Goal: Transaction & Acquisition: Purchase product/service

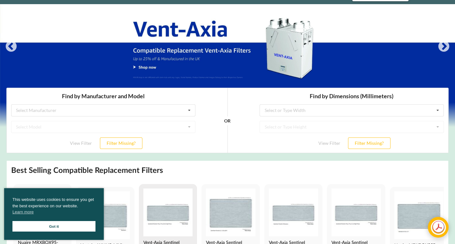
scroll to position [75, 0]
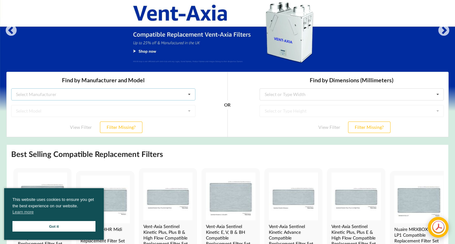
click at [189, 94] on icon at bounding box center [190, 95] width 10 height 12
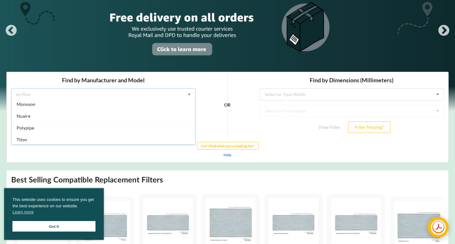
scroll to position [113, 0]
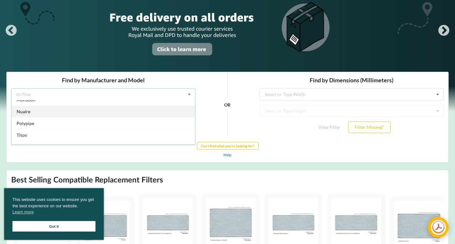
click at [27, 110] on span "Nuaire" at bounding box center [24, 111] width 14 height 5
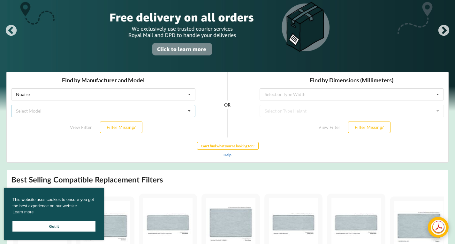
click at [57, 112] on div "Select Model Drimaster Drimaster 2000 Drimaster HC Drimaster Heat Drimaster LC …" at bounding box center [103, 111] width 184 height 12
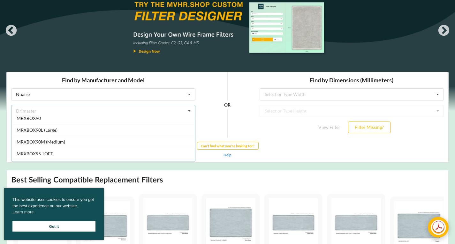
scroll to position [261, 0]
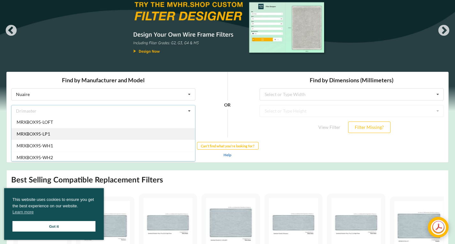
click at [46, 132] on span "MRXBOX95-LP1" at bounding box center [34, 133] width 34 height 5
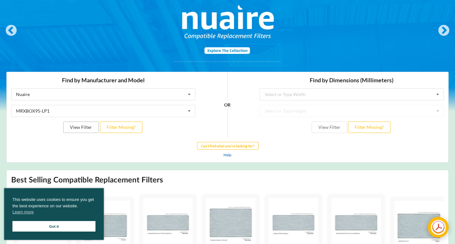
click at [76, 128] on button "View Filter" at bounding box center [80, 127] width 35 height 11
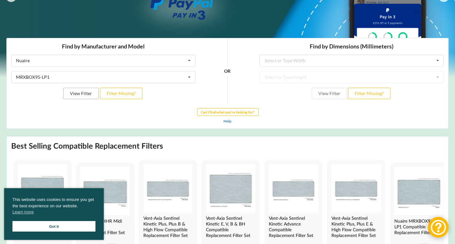
scroll to position [106, 0]
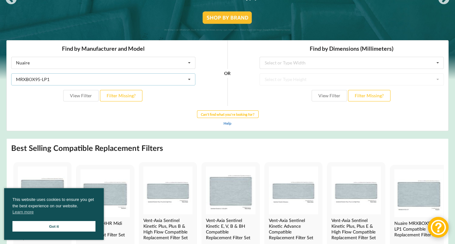
click at [191, 80] on icon at bounding box center [190, 80] width 10 height 12
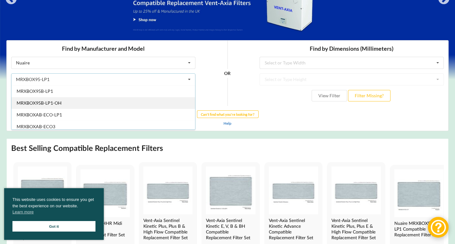
scroll to position [358, 0]
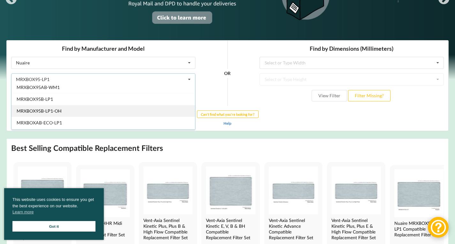
click at [50, 111] on span "MRXBOX95B-LP1-OH" at bounding box center [39, 110] width 45 height 5
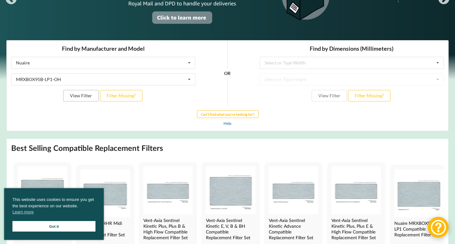
click at [86, 96] on button "View Filter" at bounding box center [80, 95] width 35 height 11
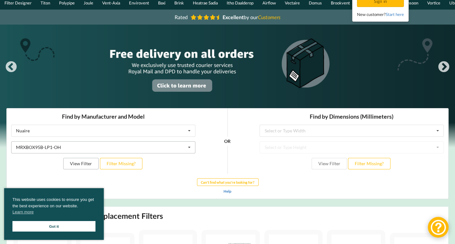
scroll to position [83, 0]
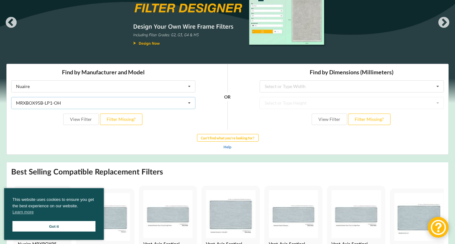
click at [189, 100] on icon at bounding box center [190, 103] width 10 height 12
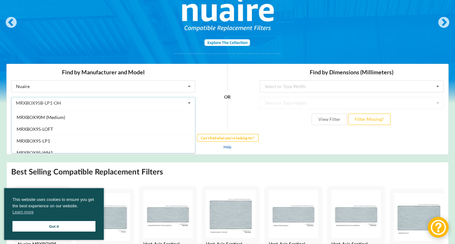
scroll to position [253, 0]
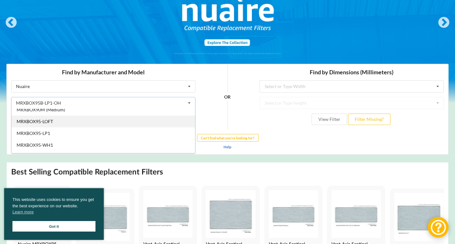
click at [54, 120] on div "MRXBOX95-LOFT" at bounding box center [103, 122] width 184 height 12
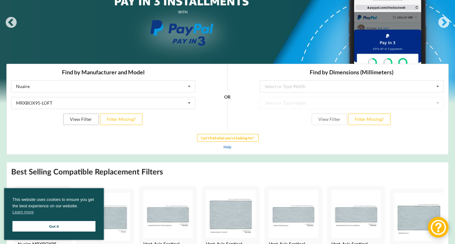
click at [81, 115] on button "View Filter" at bounding box center [80, 119] width 35 height 11
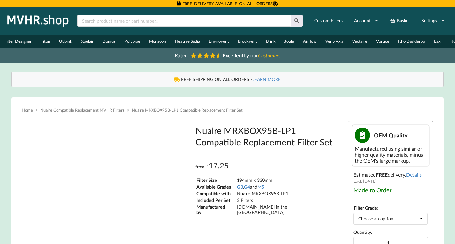
type input "**********"
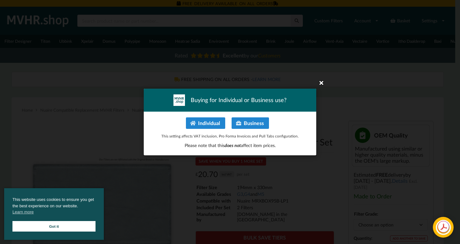
click at [323, 82] on icon at bounding box center [321, 83] width 10 height 10
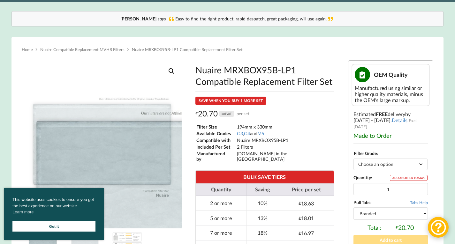
scroll to position [46, 0]
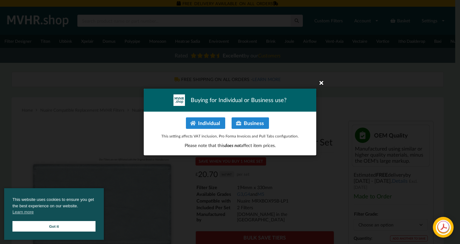
click at [322, 86] on icon at bounding box center [321, 83] width 10 height 10
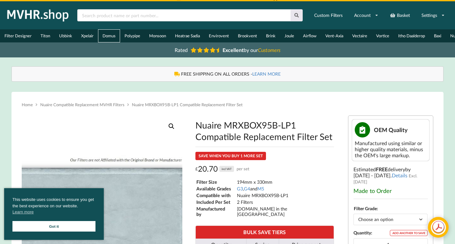
scroll to position [8, 0]
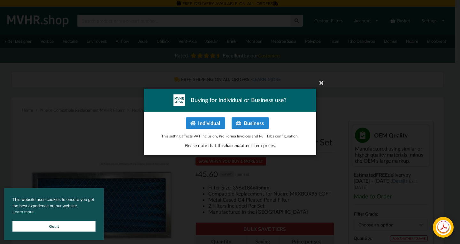
drag, startPoint x: 320, startPoint y: 84, endPoint x: 317, endPoint y: 88, distance: 4.6
click at [320, 84] on icon at bounding box center [321, 83] width 10 height 10
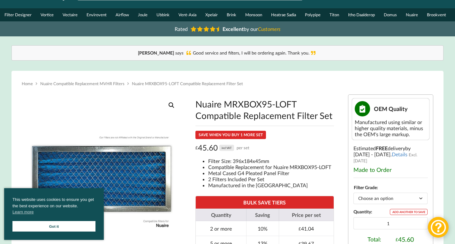
scroll to position [98, 0]
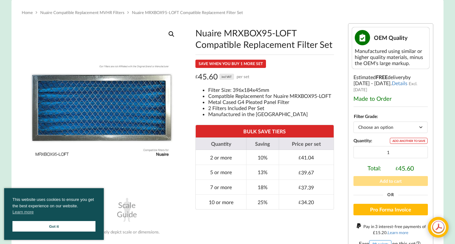
click at [420, 125] on select "Choose an option G4" at bounding box center [391, 127] width 74 height 11
select select "G4"
click at [354, 122] on select "Choose an option G4" at bounding box center [391, 127] width 74 height 11
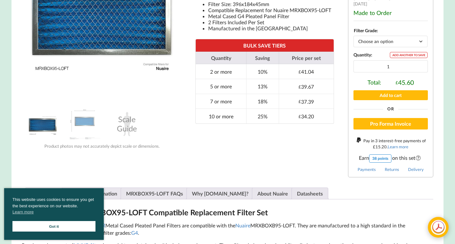
scroll to position [181, 0]
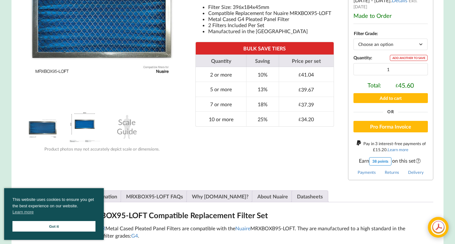
click at [82, 126] on img at bounding box center [85, 127] width 32 height 32
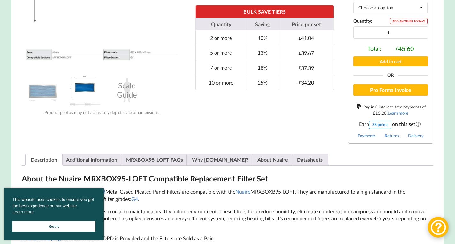
scroll to position [145, 0]
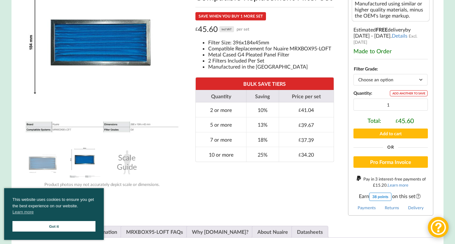
click at [393, 127] on form "Filter Grade Choose an option G4 Clear Nuaire MRXBOX95-LOFT Compatible Replacem…" at bounding box center [391, 102] width 75 height 77
click at [386, 129] on button "Add to cart" at bounding box center [391, 134] width 75 height 10
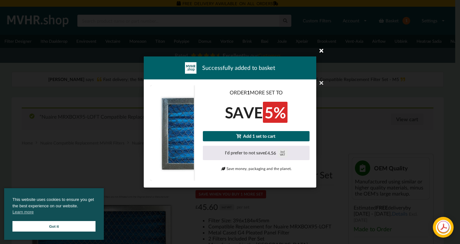
click at [321, 52] on icon at bounding box center [321, 50] width 10 height 10
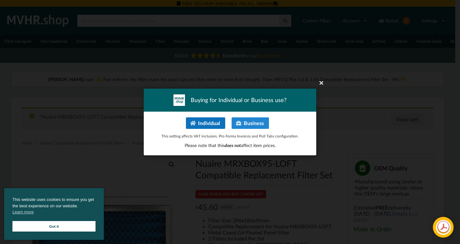
click at [210, 124] on button "Individual" at bounding box center [205, 123] width 39 height 11
click at [200, 122] on button "Individual" at bounding box center [205, 123] width 39 height 11
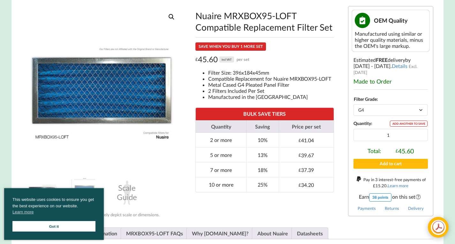
scroll to position [149, 0]
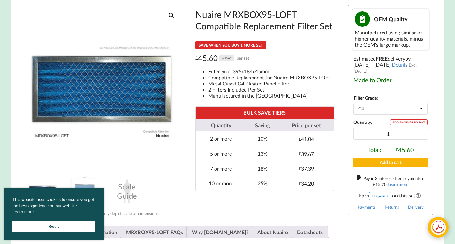
click at [382, 161] on button "Add to cart" at bounding box center [391, 163] width 75 height 10
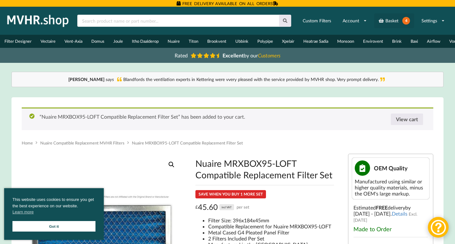
click at [394, 22] on link "Basket 4" at bounding box center [394, 20] width 40 height 15
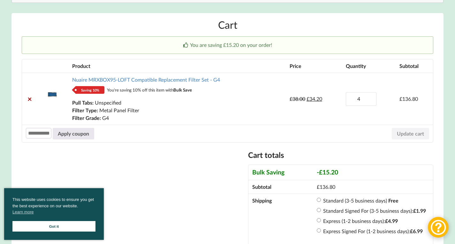
scroll to position [85, 0]
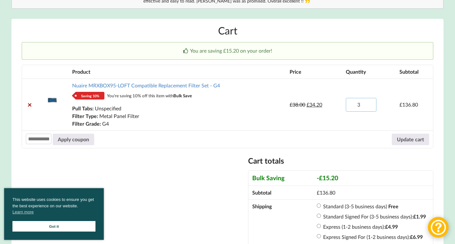
click at [369, 110] on input "3" at bounding box center [361, 105] width 31 height 14
click at [369, 110] on input "2" at bounding box center [361, 105] width 31 height 14
type input "1"
click at [369, 110] on input "1" at bounding box center [361, 105] width 31 height 14
click at [404, 140] on button "Update cart" at bounding box center [410, 139] width 37 height 11
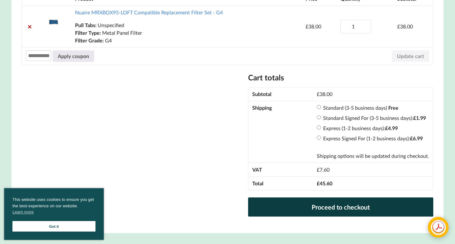
scroll to position [166, 0]
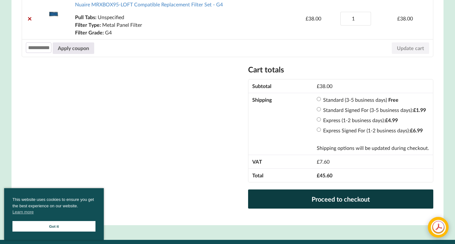
click at [326, 200] on link "Proceed to checkout" at bounding box center [340, 199] width 185 height 19
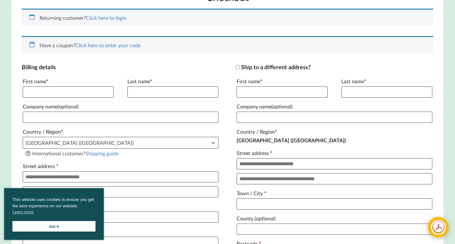
scroll to position [109, 0]
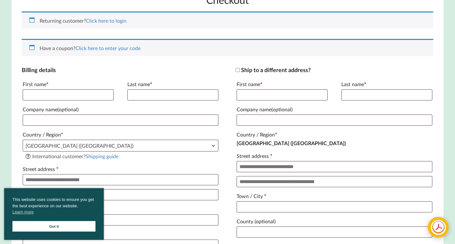
click at [59, 226] on link "Got it" at bounding box center [53, 226] width 83 height 11
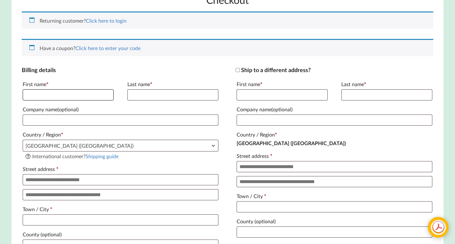
click at [43, 95] on input "First name *" at bounding box center [68, 94] width 91 height 11
type input "******"
type input "****"
type input "**********"
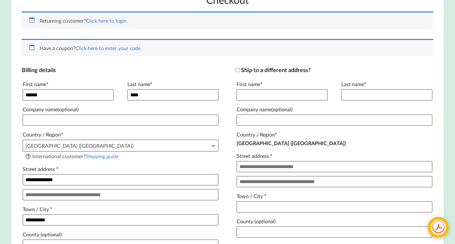
type input "********"
type input "**********"
type input "andyhull100@hotmail.co.uk"
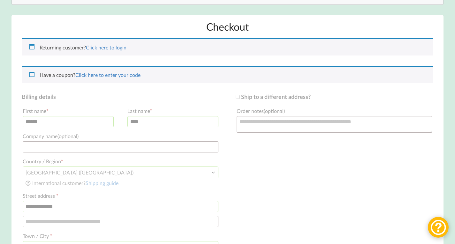
scroll to position [158, 0]
